Goal: Transaction & Acquisition: Purchase product/service

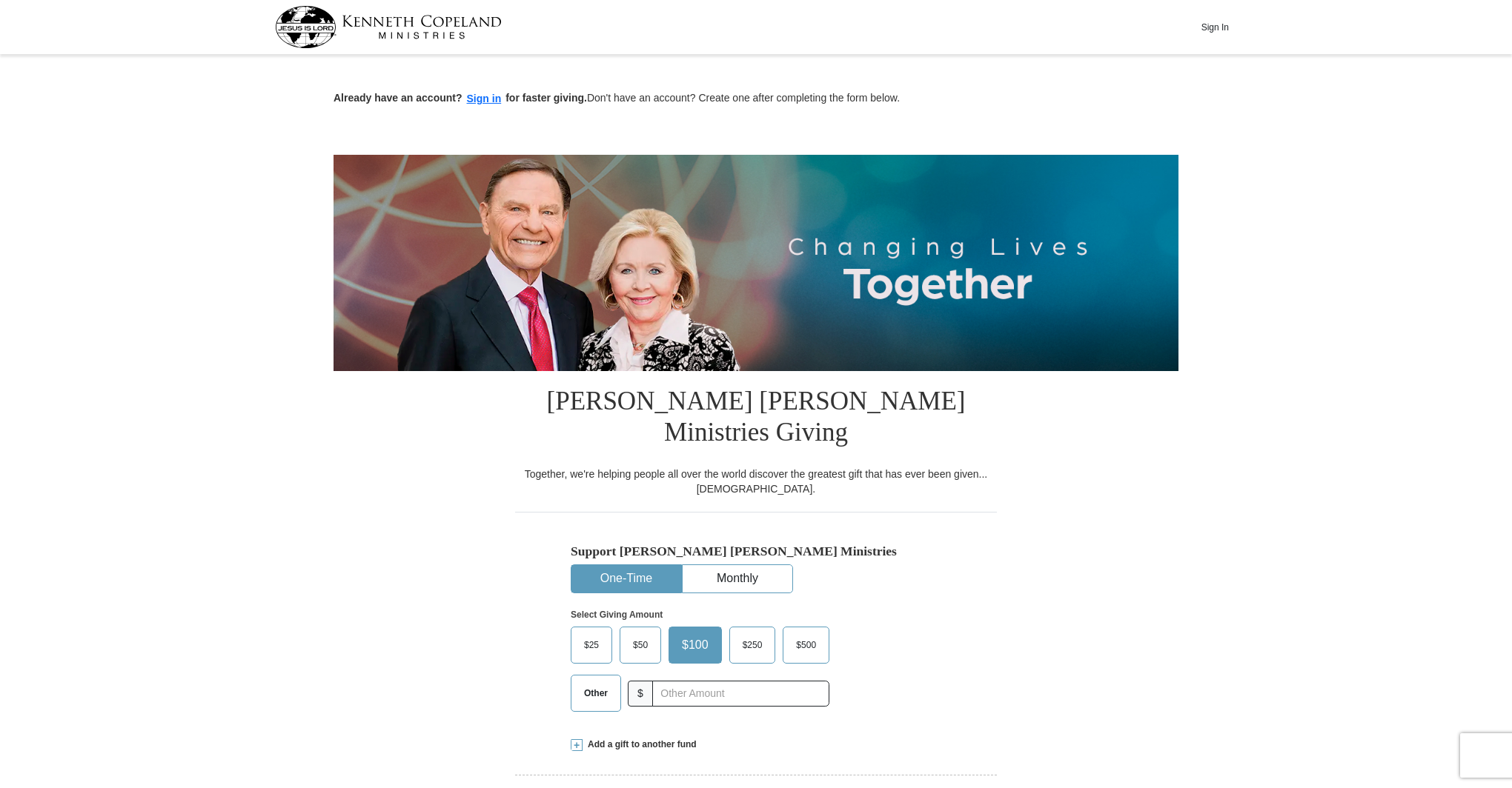
click at [640, 634] on span "$50" at bounding box center [640, 645] width 29 height 23
click at [0, 0] on input "$50" at bounding box center [0, 0] width 0 height 0
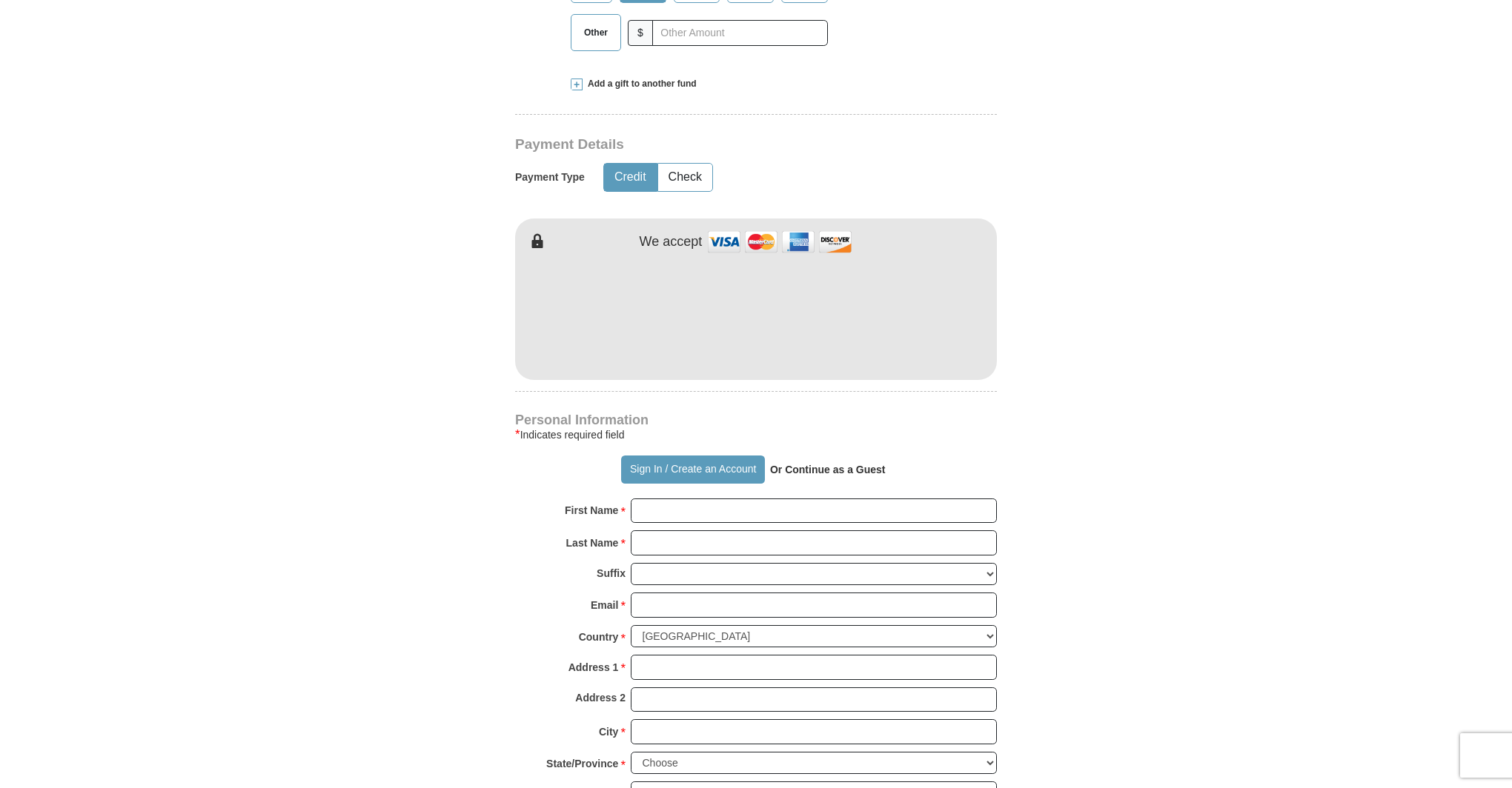
scroll to position [661, 0]
type input "[PERSON_NAME]"
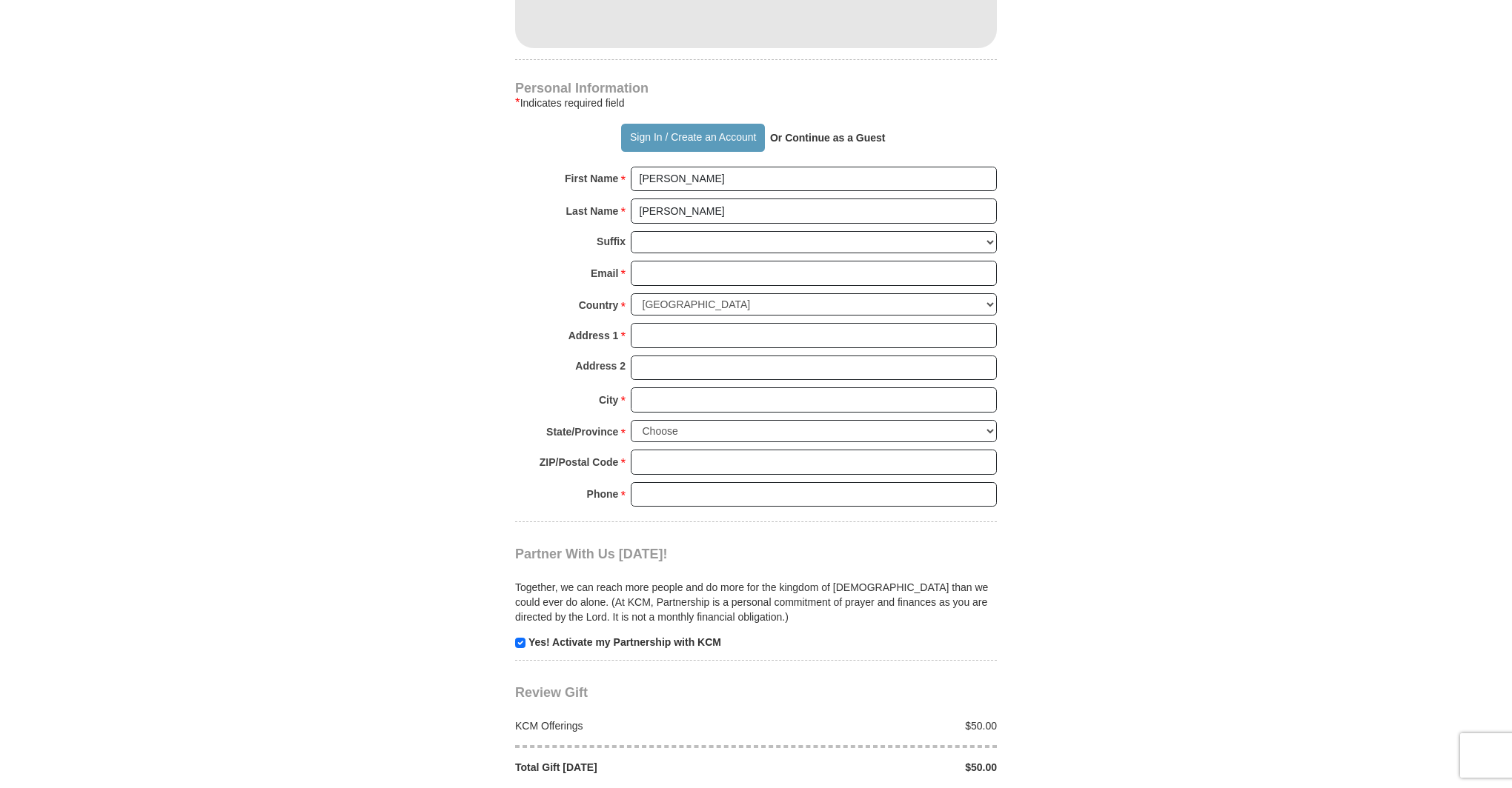
scroll to position [1058, 0]
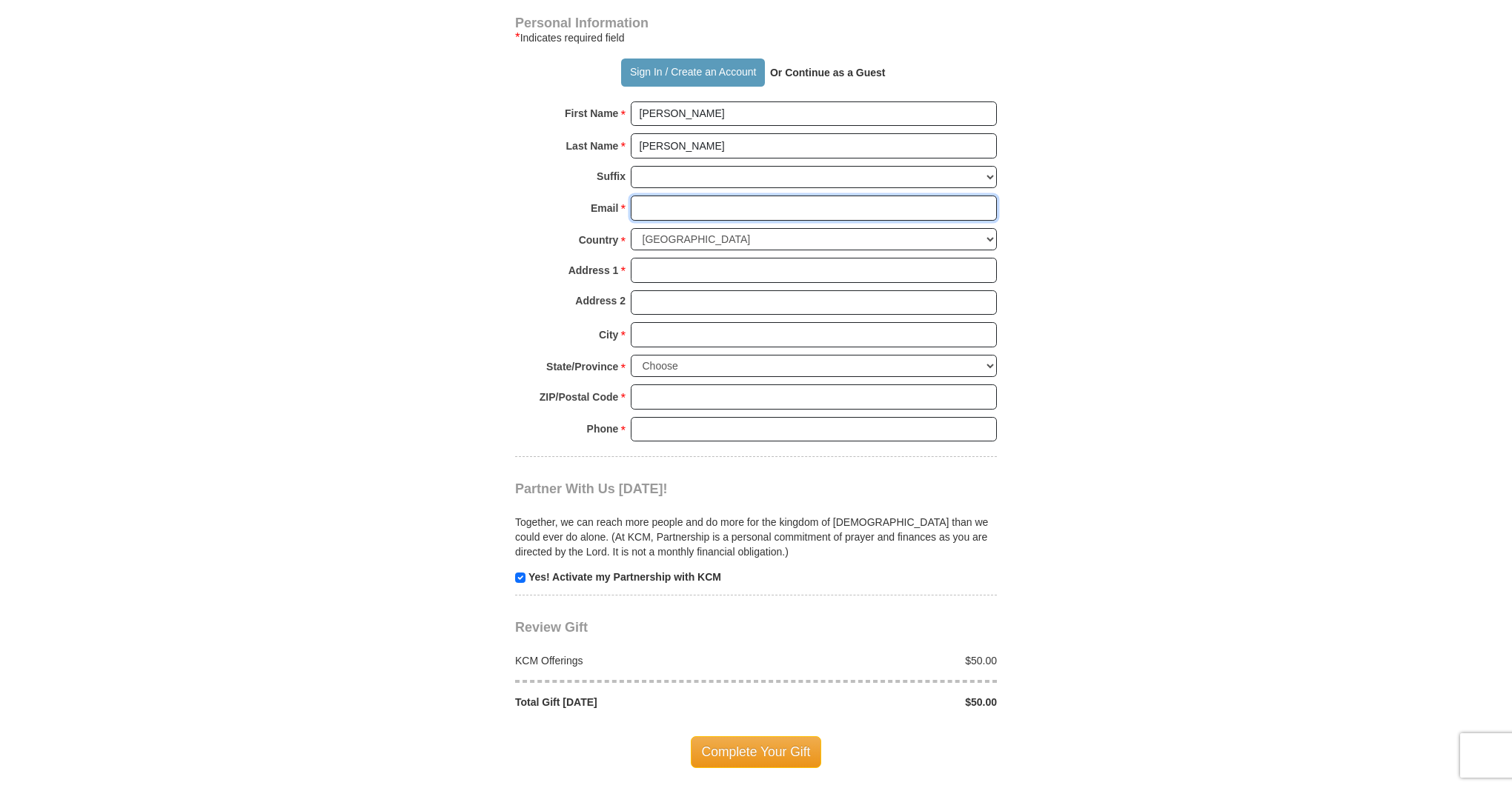
click at [710, 196] on input "Email *" at bounding box center [814, 208] width 366 height 26
type input "[EMAIL_ADDRESS][DOMAIN_NAME]"
type input "[STREET_ADDRESS]"
type input "unit 1803"
type input "[GEOGRAPHIC_DATA]"
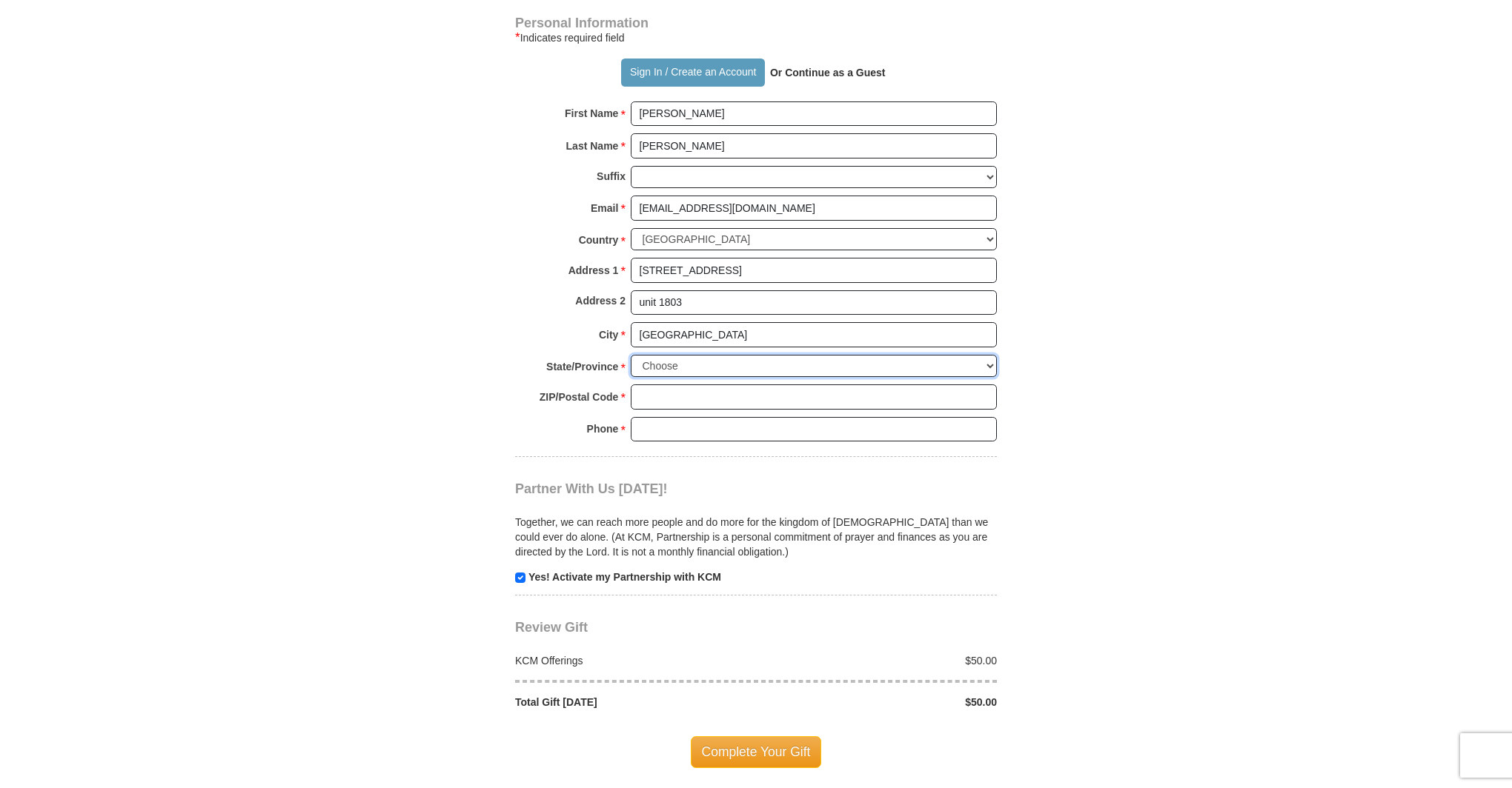
select select "MD"
type input "21201"
type input "4109196157"
click at [785, 196] on input "[EMAIL_ADDRESS][DOMAIN_NAME]" at bounding box center [814, 208] width 366 height 26
click at [812, 257] on input "[STREET_ADDRESS]" at bounding box center [814, 270] width 366 height 26
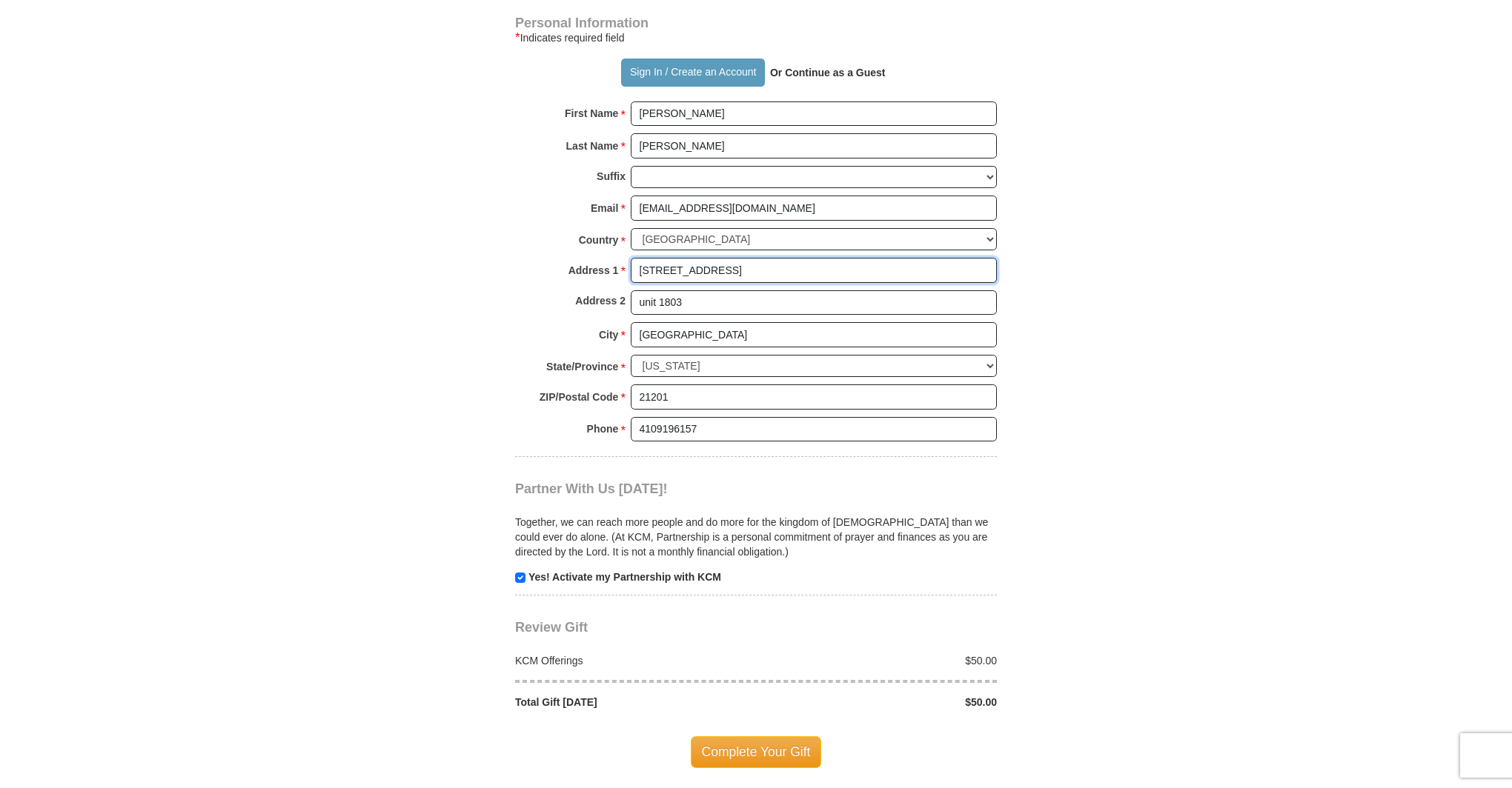
type input "[STREET_ADDRESS][PERSON_NAME][PERSON_NAME]"
click at [716, 291] on input "unit 1803" at bounding box center [814, 304] width 366 height 26
type input "APT 109"
click at [716, 322] on input "[GEOGRAPHIC_DATA]" at bounding box center [814, 335] width 366 height 26
type input "Severn"
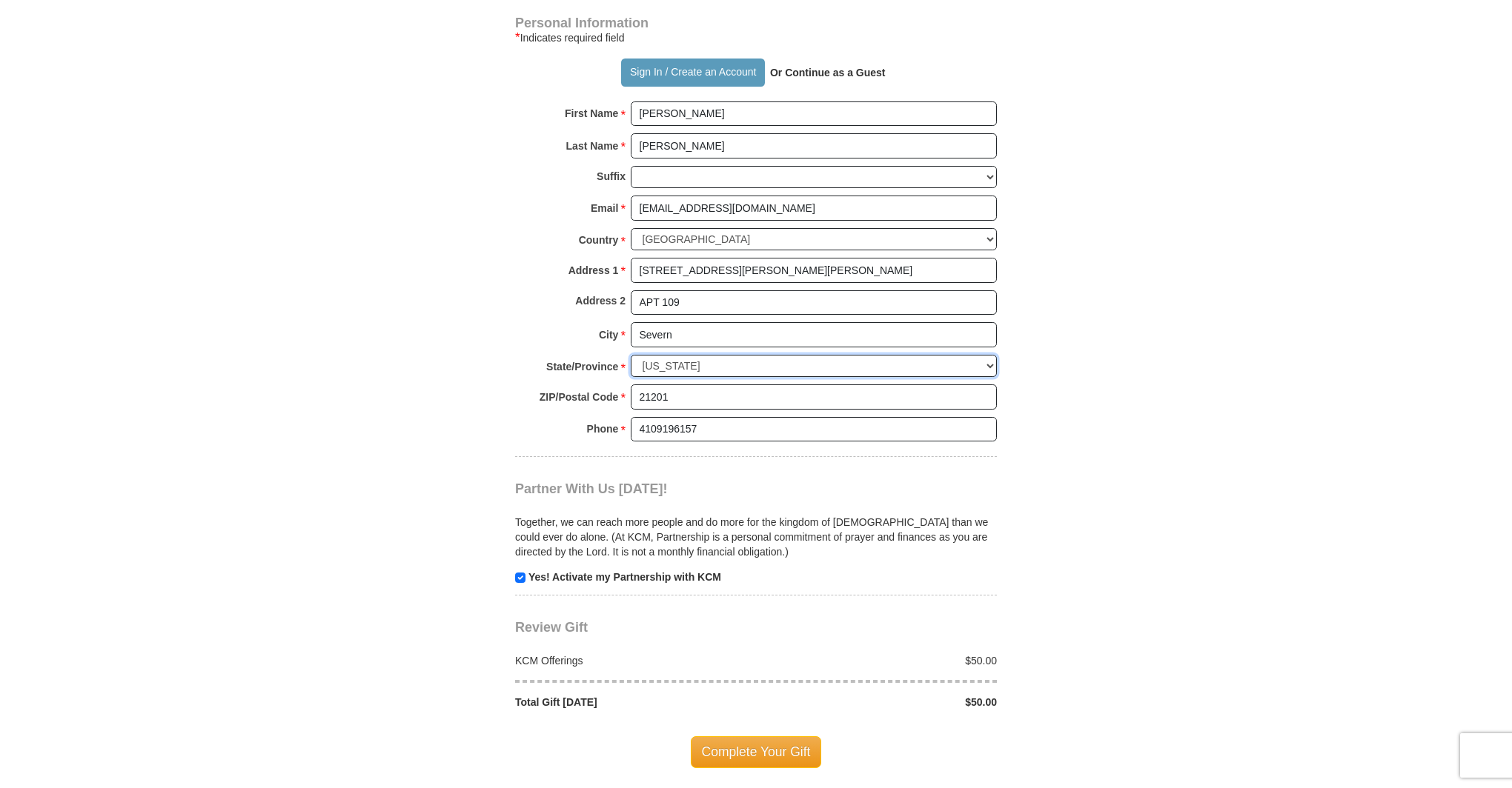
click at [698, 355] on select "Choose [US_STATE] [US_STATE] [US_STATE] [US_STATE] [US_STATE] Armed Forces Amer…" at bounding box center [814, 366] width 366 height 23
click at [631, 355] on select "Choose [US_STATE] [US_STATE] [US_STATE] [US_STATE] [US_STATE] Armed Forces Amer…" at bounding box center [814, 366] width 366 height 23
click at [718, 384] on input "21201" at bounding box center [814, 397] width 366 height 26
type input "21144"
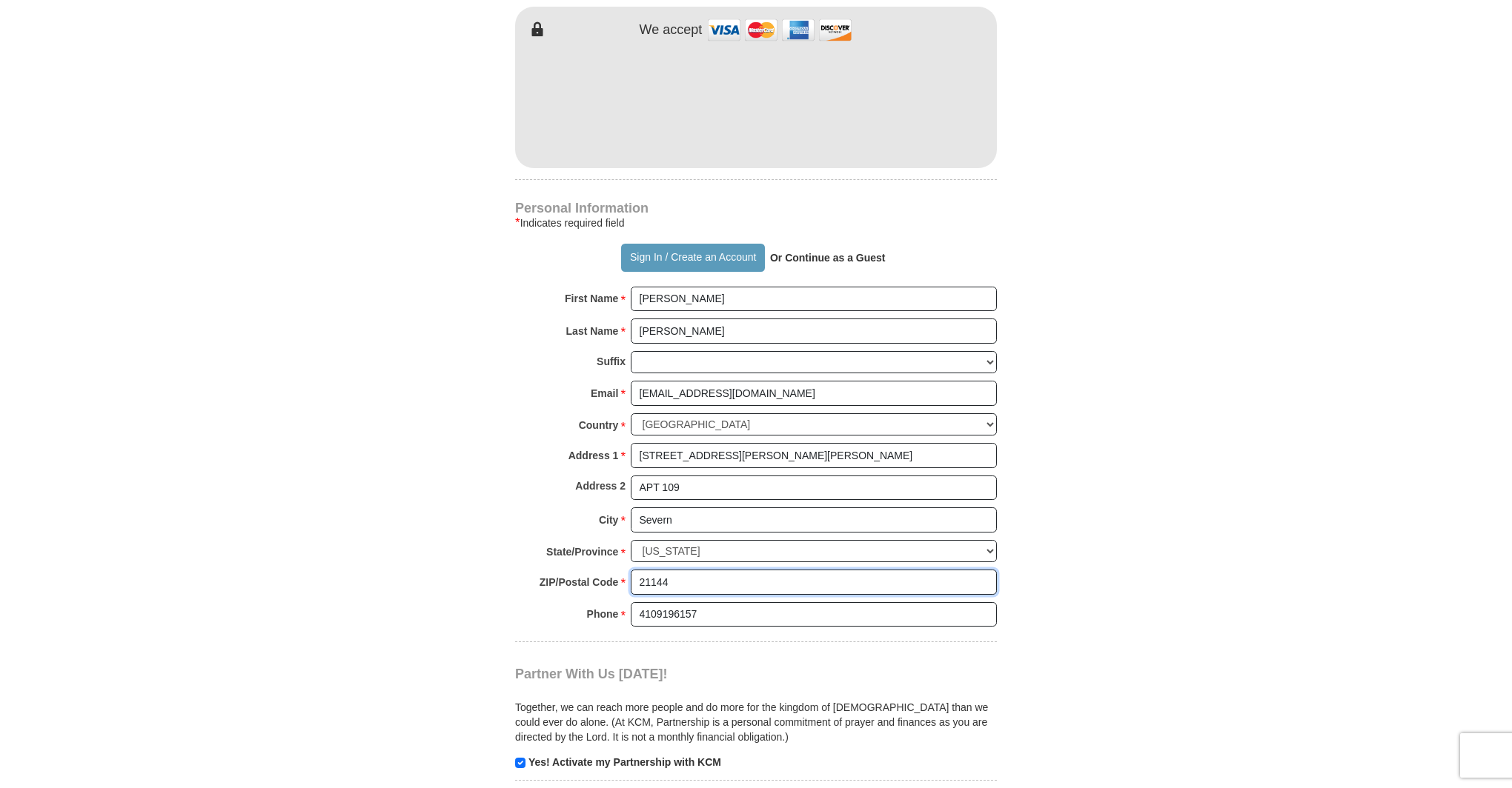
scroll to position [1042, 0]
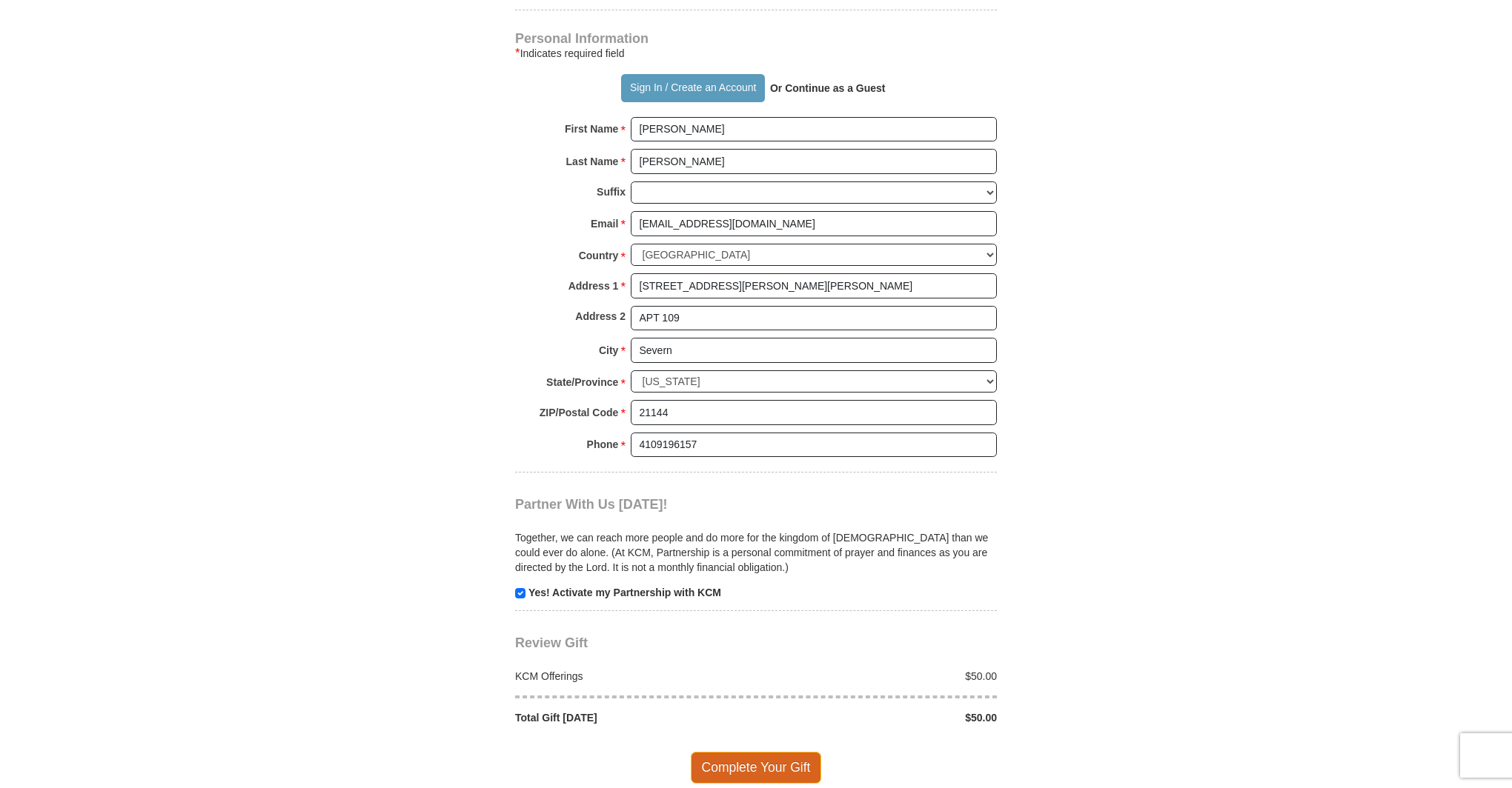
click at [764, 752] on span "Complete Your Gift" at bounding box center [756, 767] width 131 height 31
